Goal: Task Accomplishment & Management: Use online tool/utility

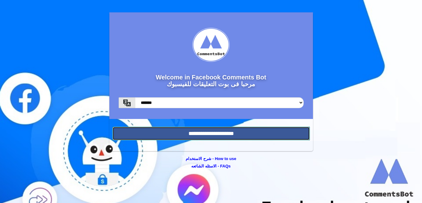
click at [207, 132] on input "**********" at bounding box center [210, 134] width 197 height 14
click at [210, 132] on input "**********" at bounding box center [210, 134] width 197 height 14
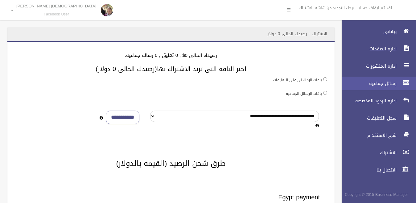
click at [391, 86] on link "رسائل جماعيه" at bounding box center [376, 84] width 79 height 14
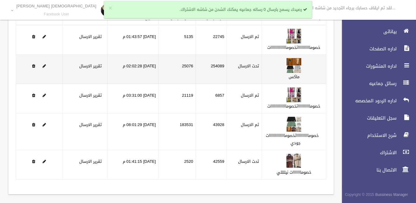
scroll to position [51, 0]
